Goal: Information Seeking & Learning: Learn about a topic

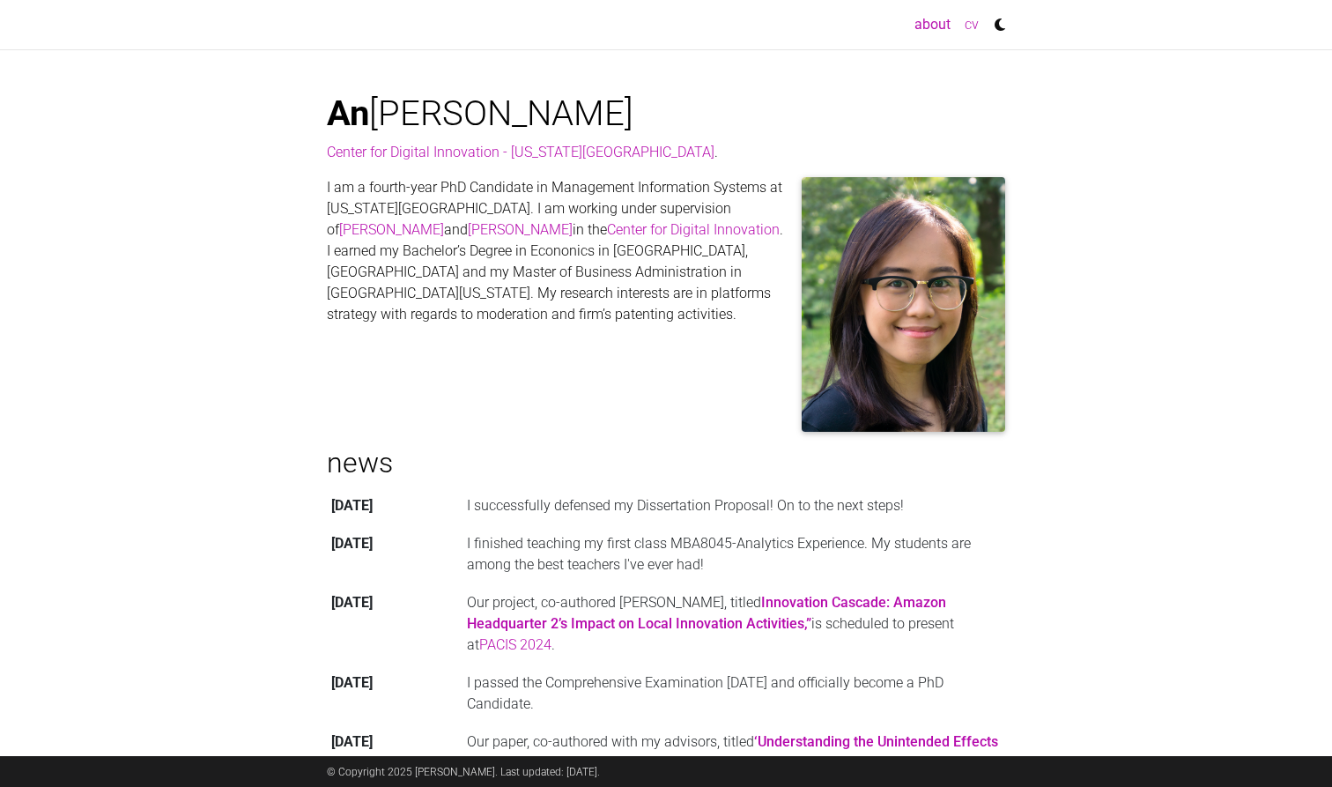
click at [971, 24] on link "cv" at bounding box center [972, 24] width 28 height 35
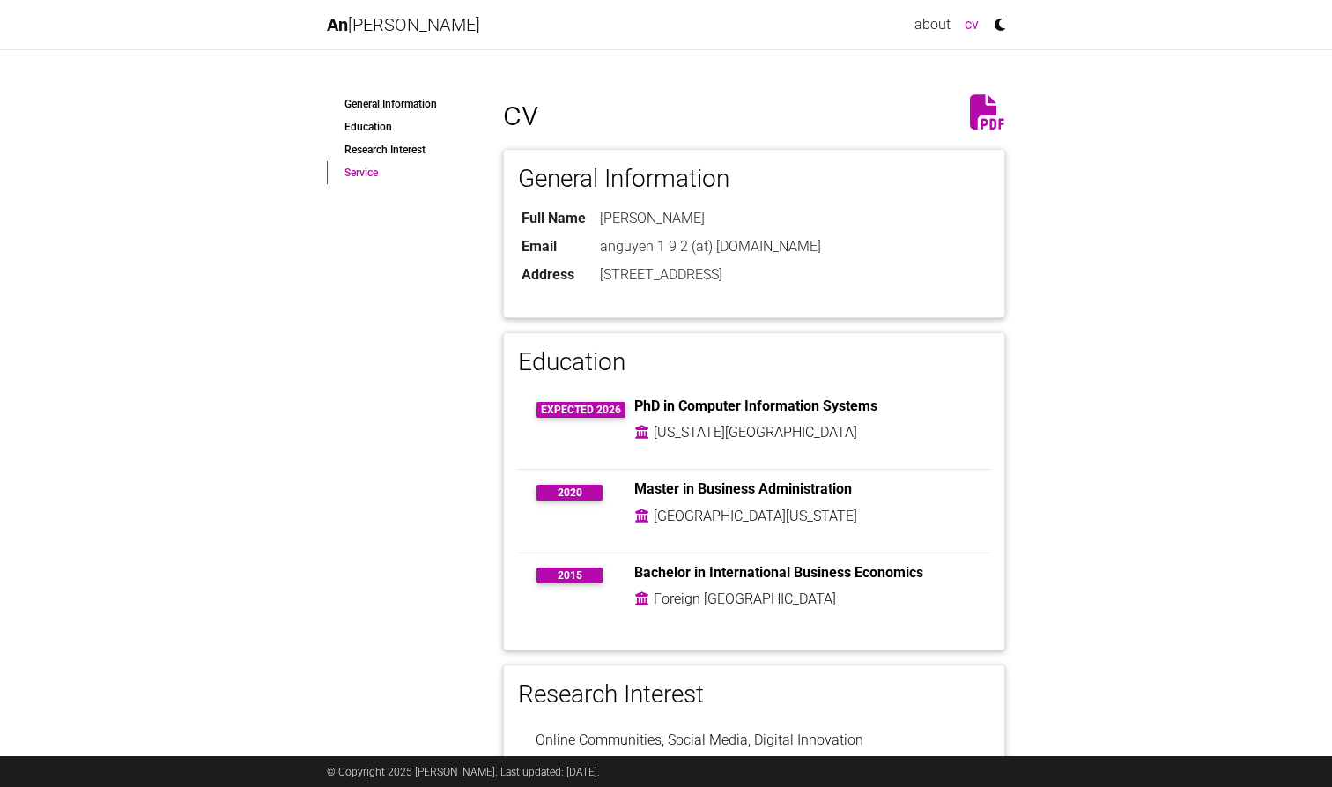
click at [375, 175] on link "Service" at bounding box center [402, 172] width 150 height 23
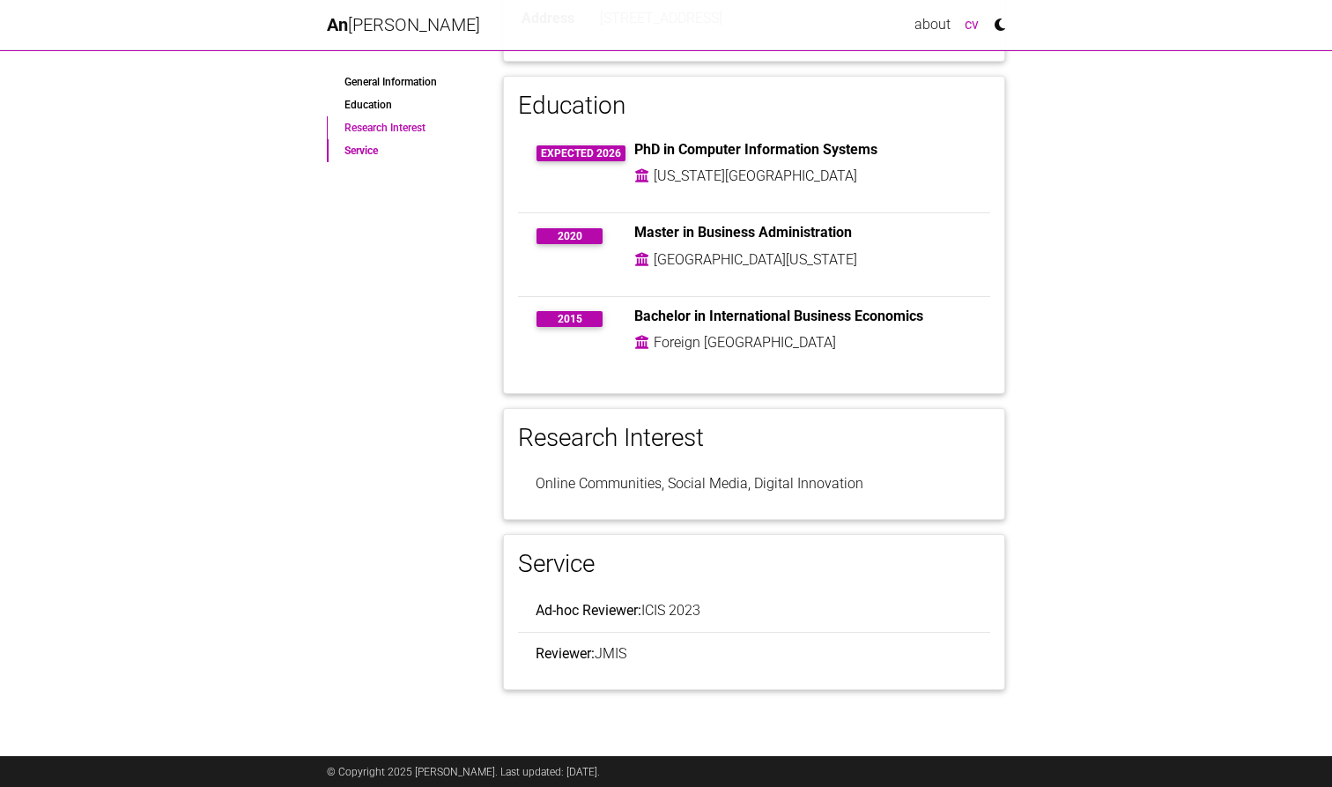
click at [365, 129] on link "Research Interest" at bounding box center [402, 127] width 150 height 23
click at [352, 108] on link "Education" at bounding box center [402, 104] width 150 height 23
click at [374, 82] on link "General Information" at bounding box center [402, 81] width 150 height 23
